Goal: Task Accomplishment & Management: Complete application form

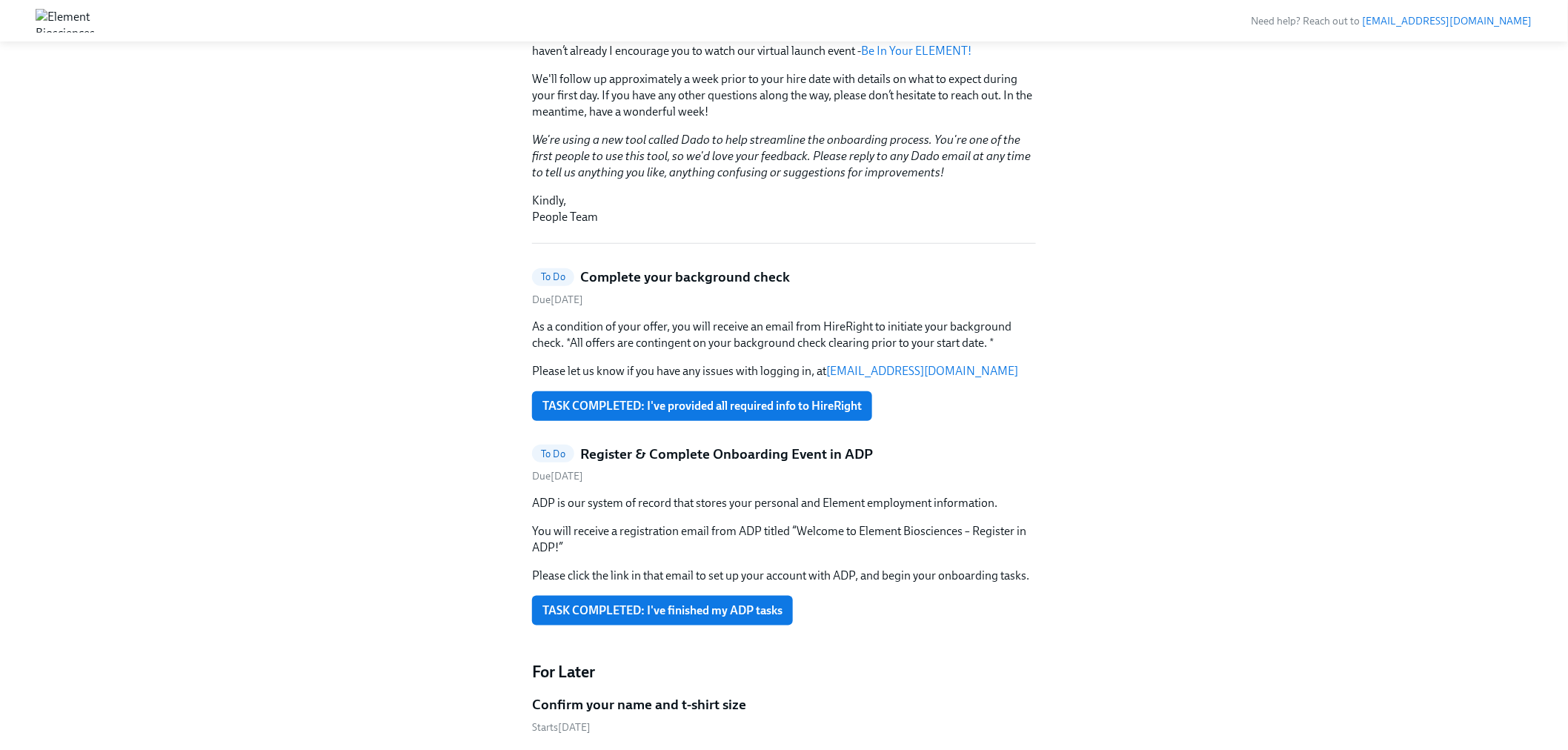
scroll to position [384, 0]
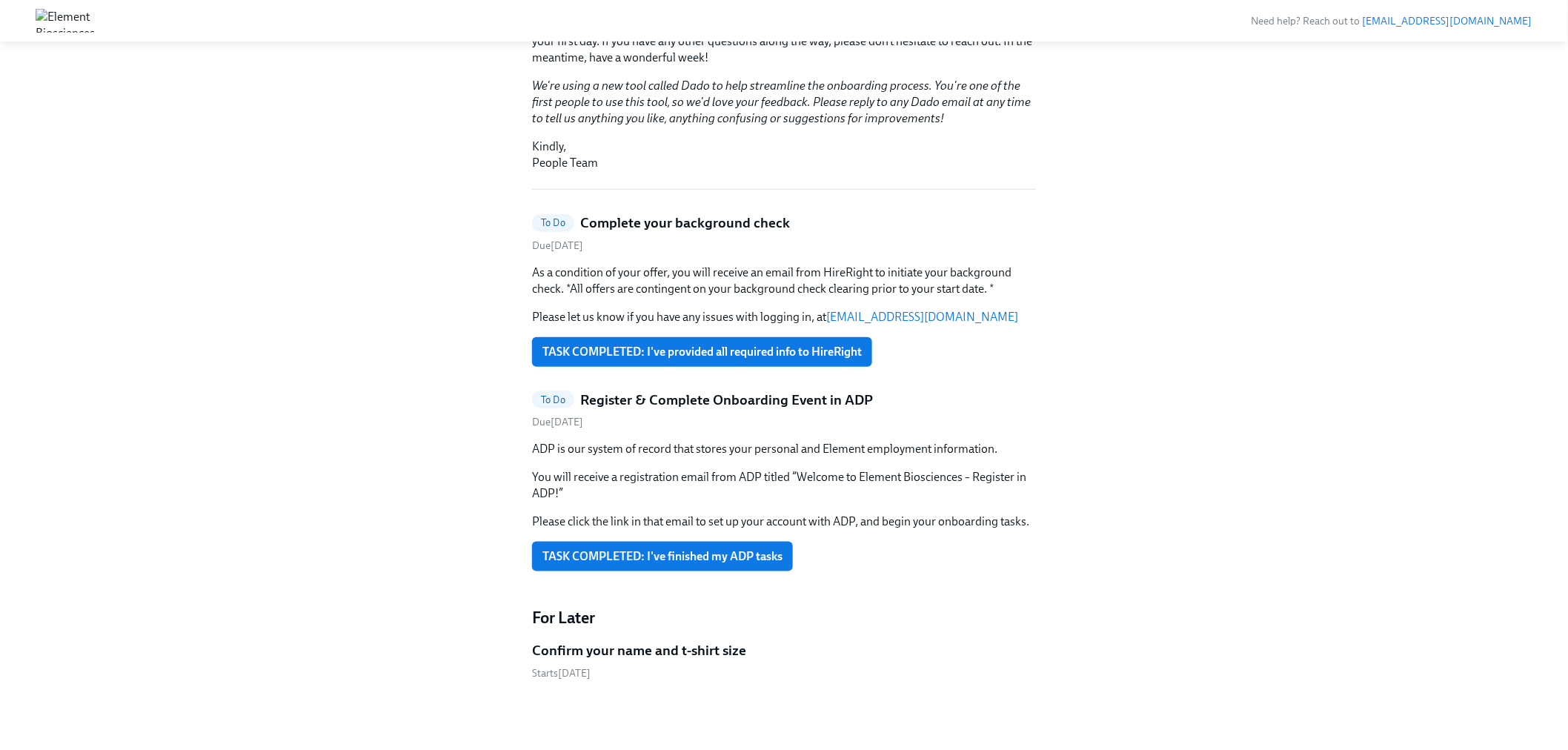
click at [690, 648] on h5 "Confirm your name and t-shirt size" at bounding box center [639, 651] width 214 height 19
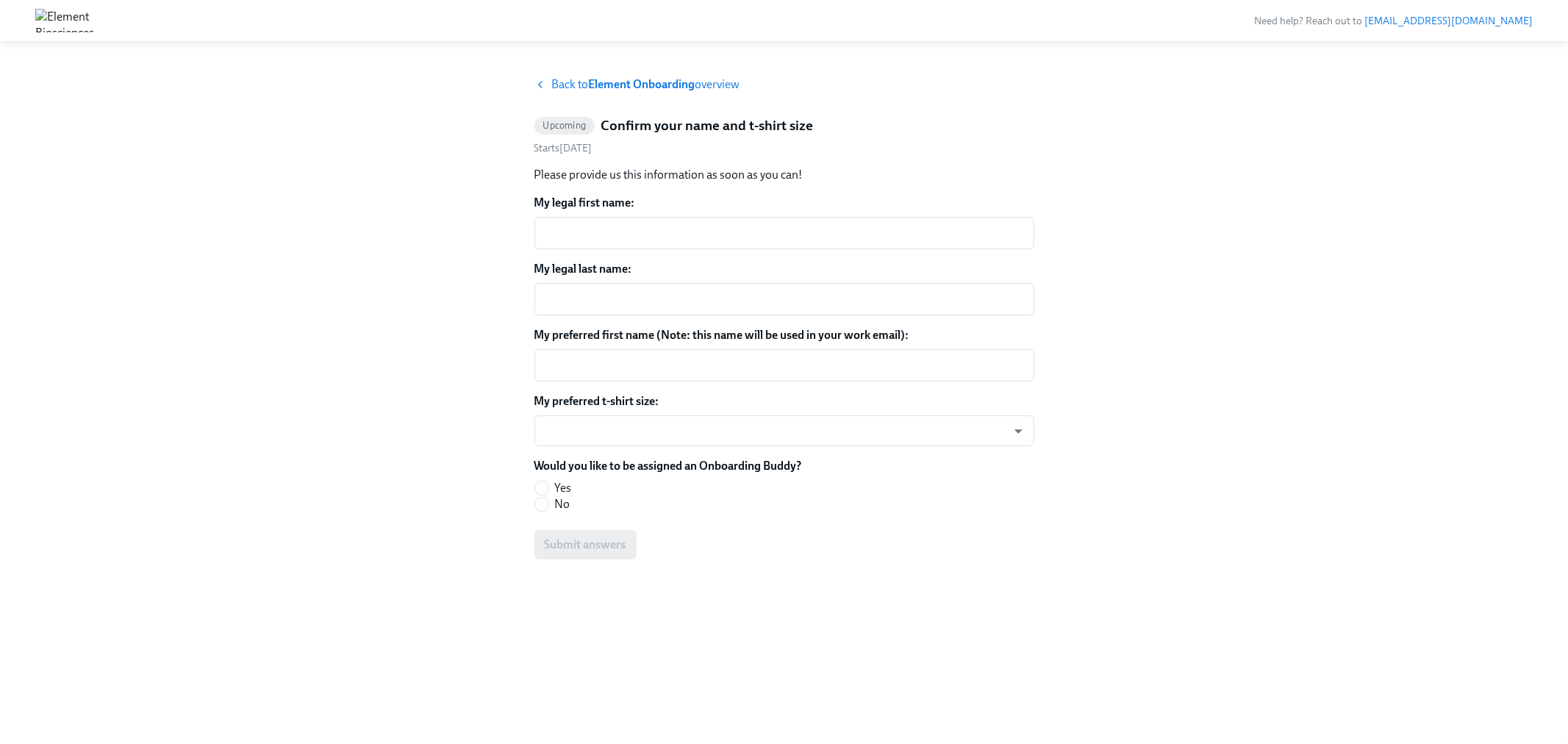
click at [727, 87] on span "Back to Element Onboarding overview" at bounding box center [646, 84] width 188 height 16
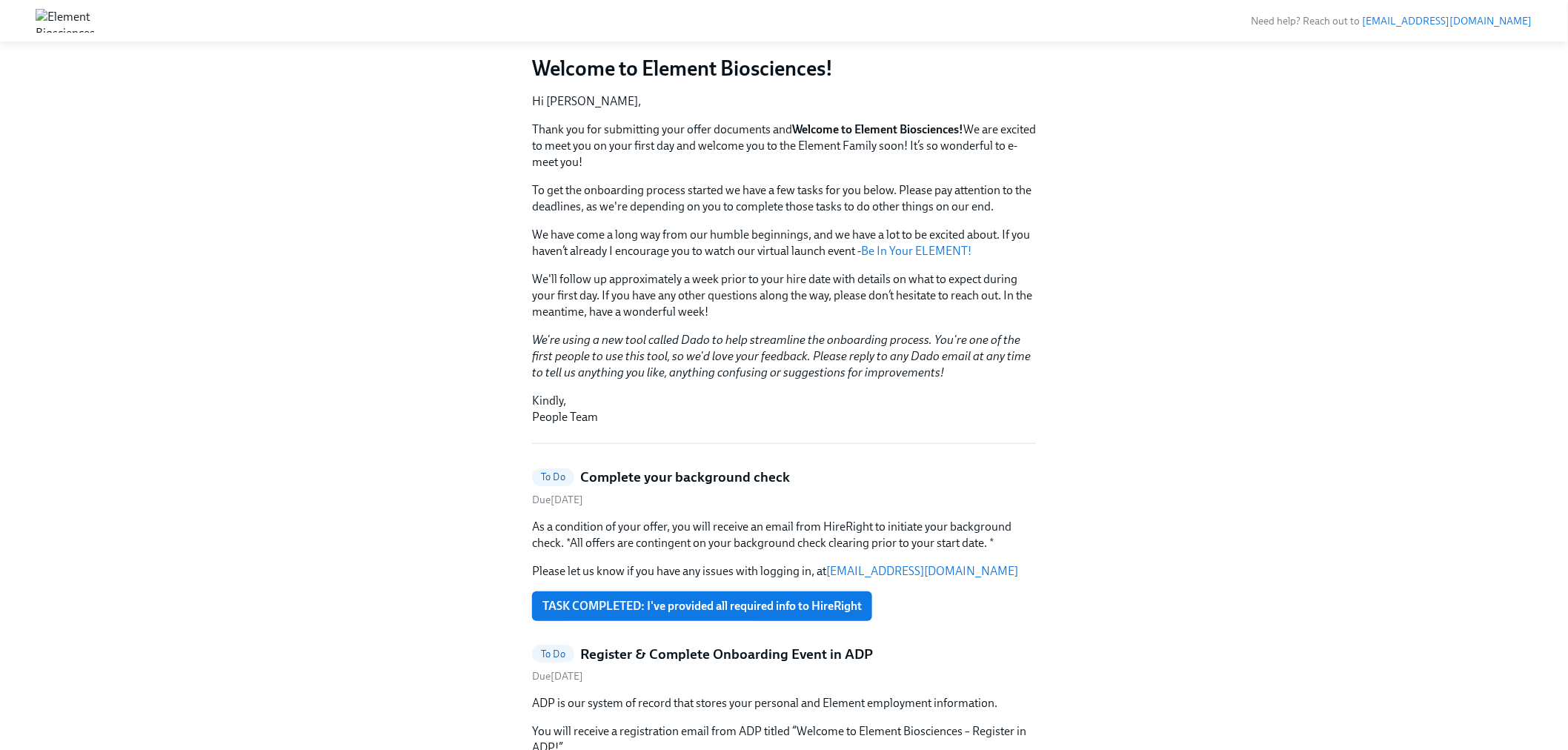
scroll to position [384, 0]
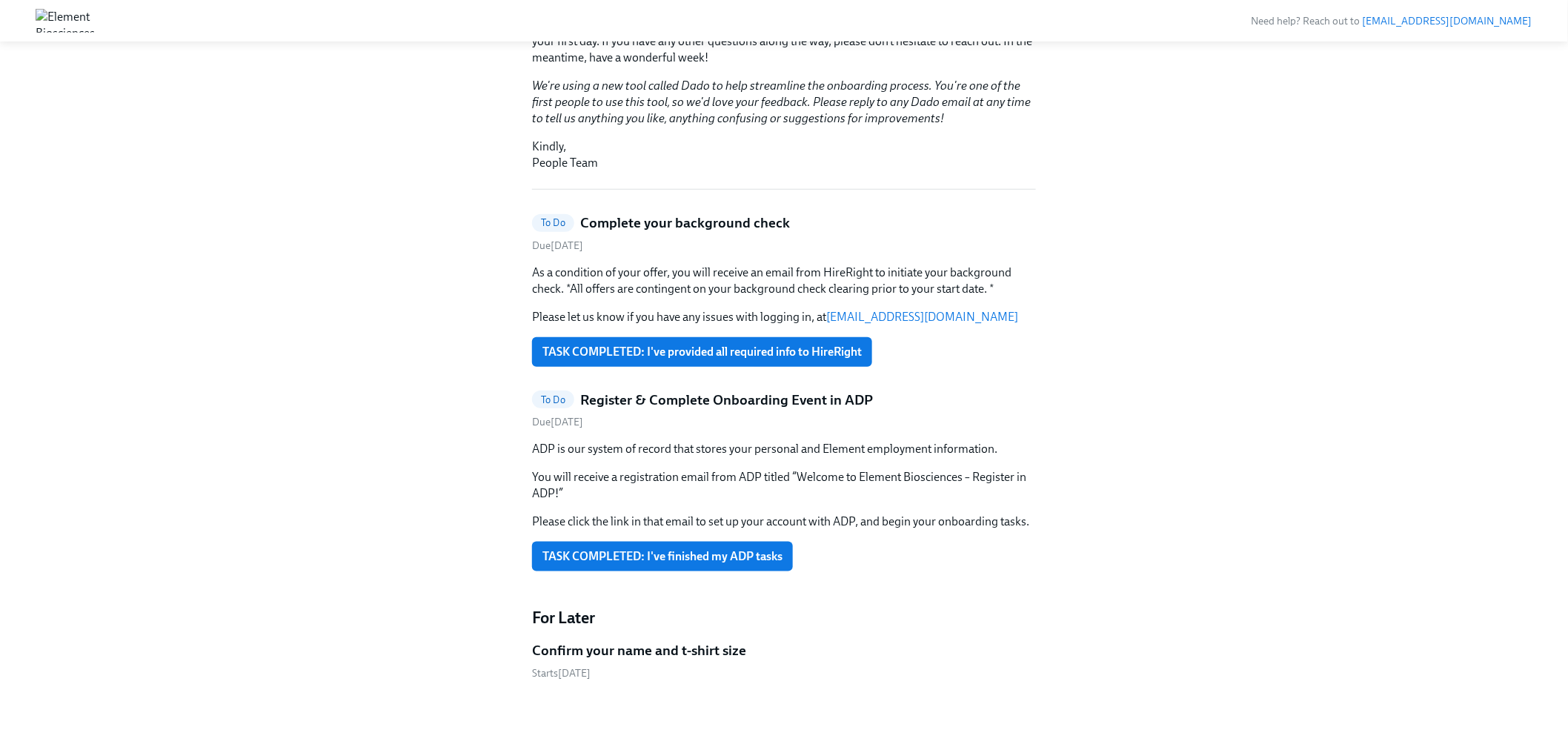
click at [680, 648] on h5 "Confirm your name and t-shirt size" at bounding box center [639, 651] width 214 height 19
